Goal: Find specific page/section: Find specific page/section

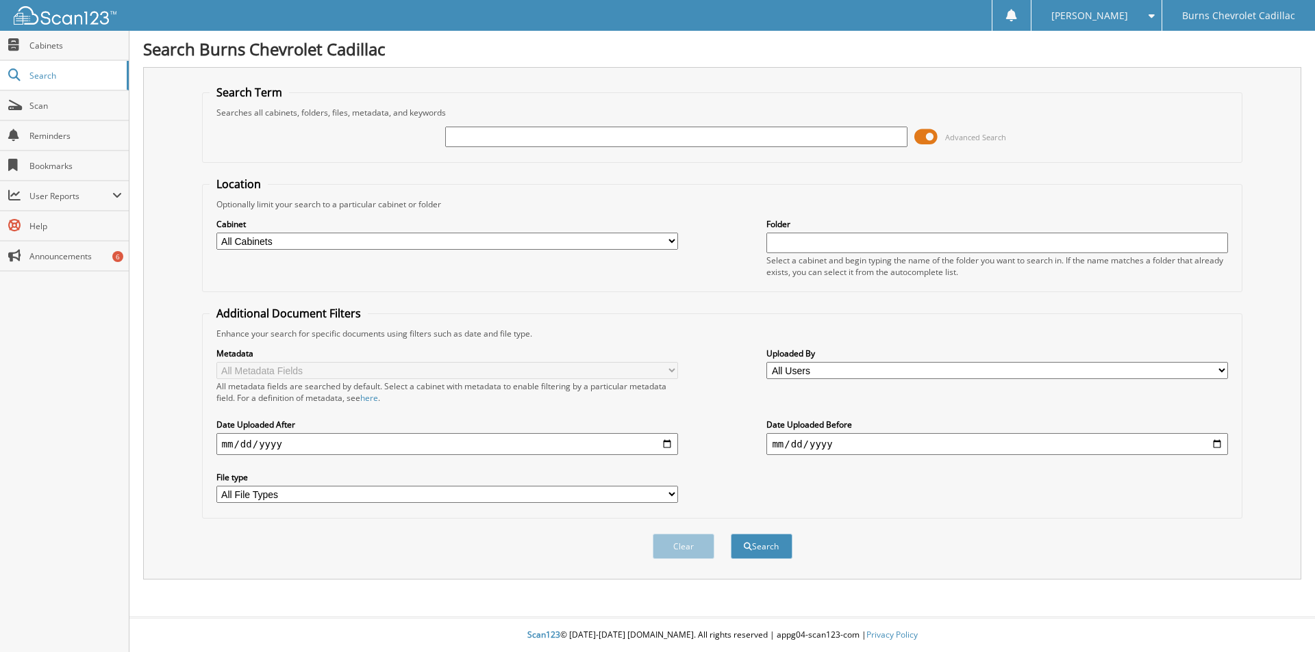
click at [550, 140] on input "text" at bounding box center [675, 137] width 461 height 21
type input "369881"
click at [731, 534] on button "Search" at bounding box center [762, 546] width 62 height 25
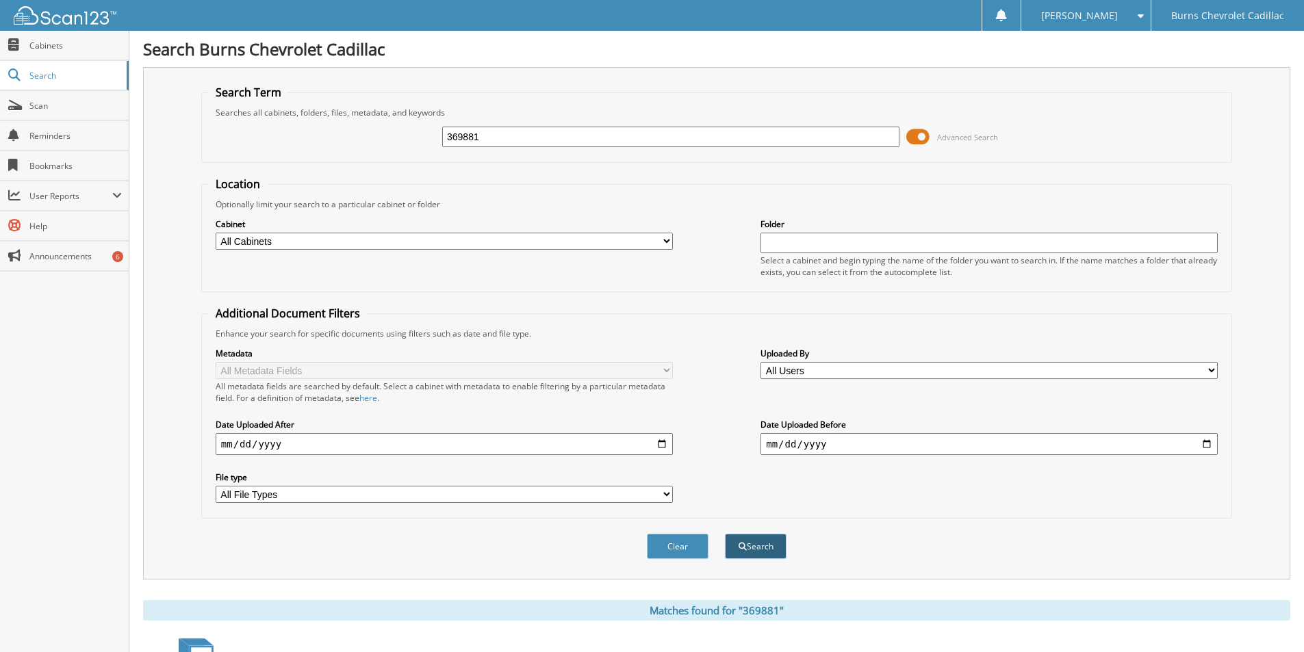
click at [763, 544] on button "Search" at bounding box center [756, 546] width 62 height 25
click at [67, 75] on span "Search" at bounding box center [74, 76] width 90 height 12
click at [57, 42] on span "Cabinets" at bounding box center [75, 46] width 92 height 12
